Goal: Task Accomplishment & Management: Use online tool/utility

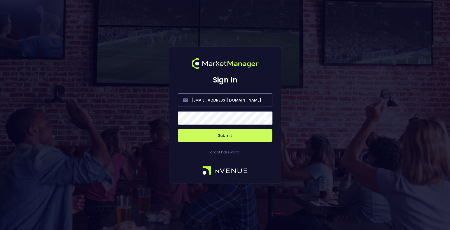
click at [227, 138] on button "Submit" at bounding box center [225, 135] width 95 height 12
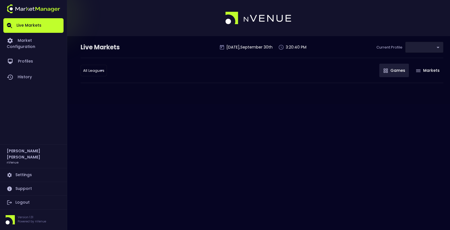
type input "d66ee90f-df8e-430e-a05c-aaf70ad95ad9"
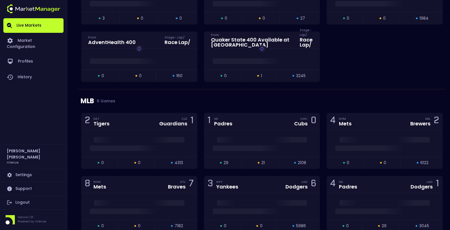
scroll to position [590, 0]
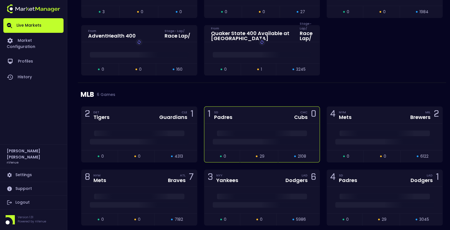
click at [274, 111] on div "MLB 6 Games 2 DET Tigers CLE Guardians 1 open 0 suspended 0 closed 4313 1 SD Pa…" at bounding box center [262, 158] width 369 height 150
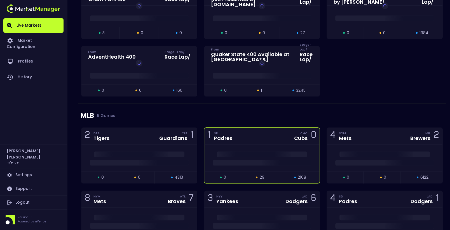
click at [253, 146] on div at bounding box center [262, 157] width 116 height 27
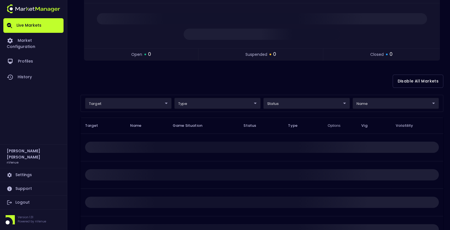
scroll to position [84, 0]
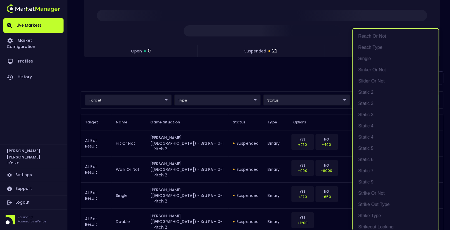
scroll to position [441, 0]
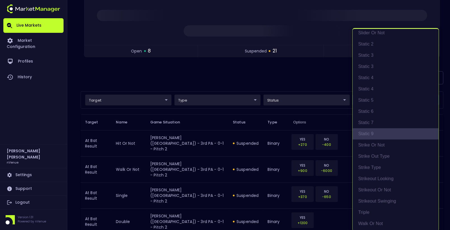
click at [368, 132] on li "Static 9" at bounding box center [396, 133] width 86 height 11
type input "At Bat Result"
type input "top"
type input "Static 9"
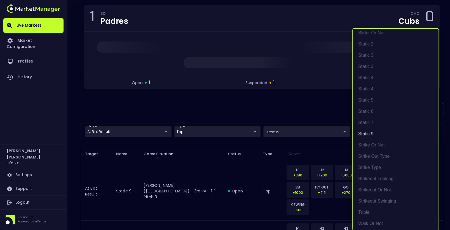
scroll to position [84, 0]
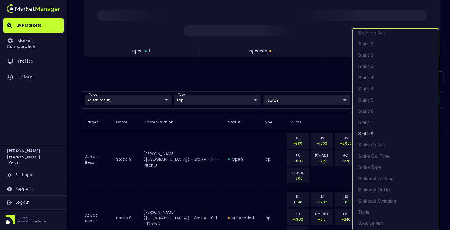
click at [281, 78] on div at bounding box center [225, 115] width 450 height 230
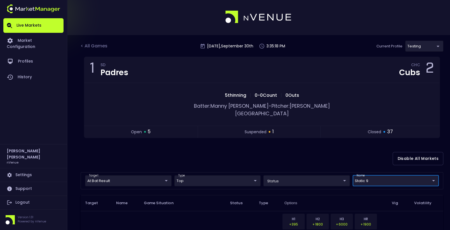
scroll to position [0, 0]
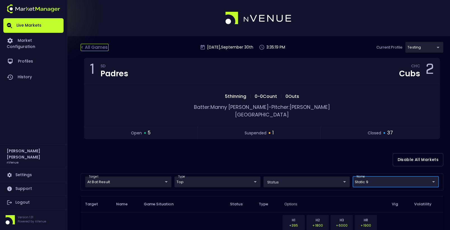
click at [99, 47] on div "< All Games" at bounding box center [95, 47] width 28 height 7
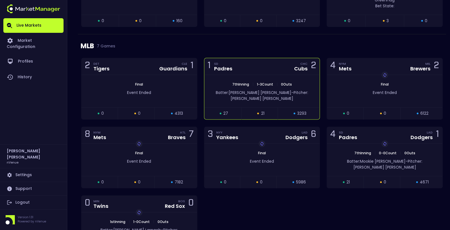
scroll to position [667, 0]
click at [248, 67] on div "1 SD Padres CHC Cubs 2" at bounding box center [262, 66] width 116 height 17
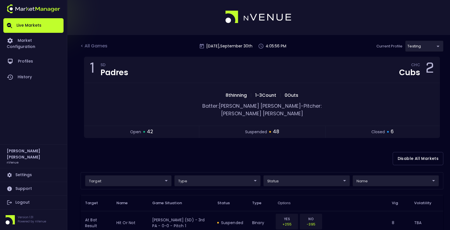
scroll to position [0, 0]
